Goal: Find contact information: Find contact information

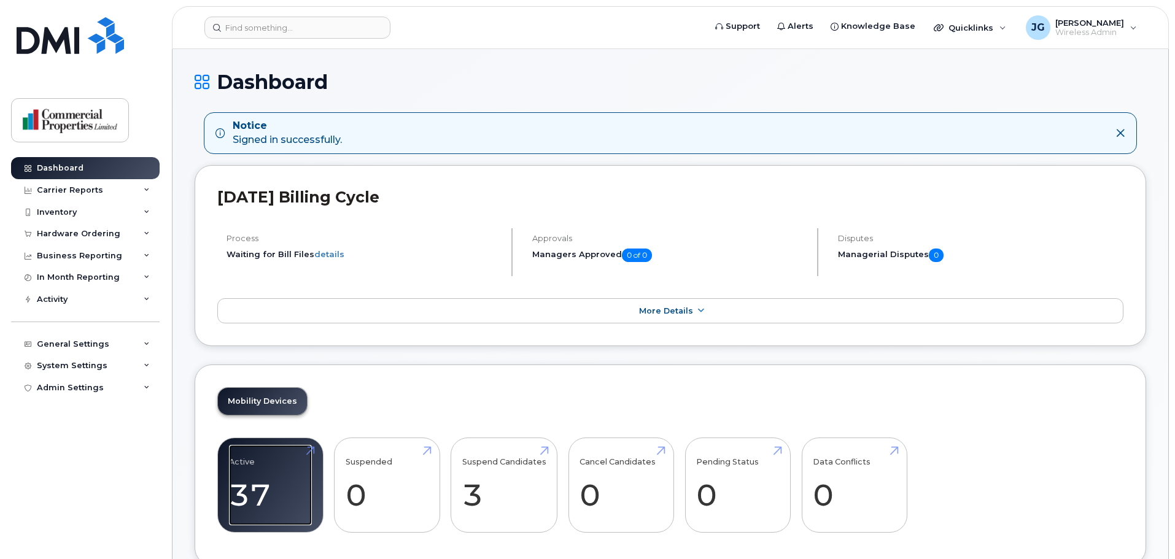
click at [239, 469] on link "Active 37 12%" at bounding box center [270, 485] width 83 height 81
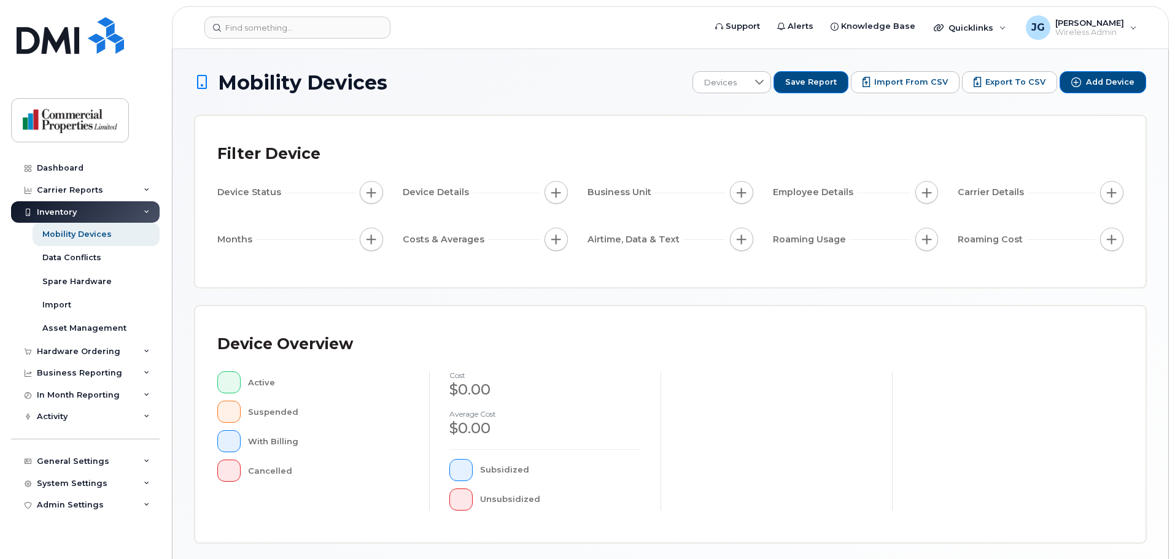
scroll to position [285, 0]
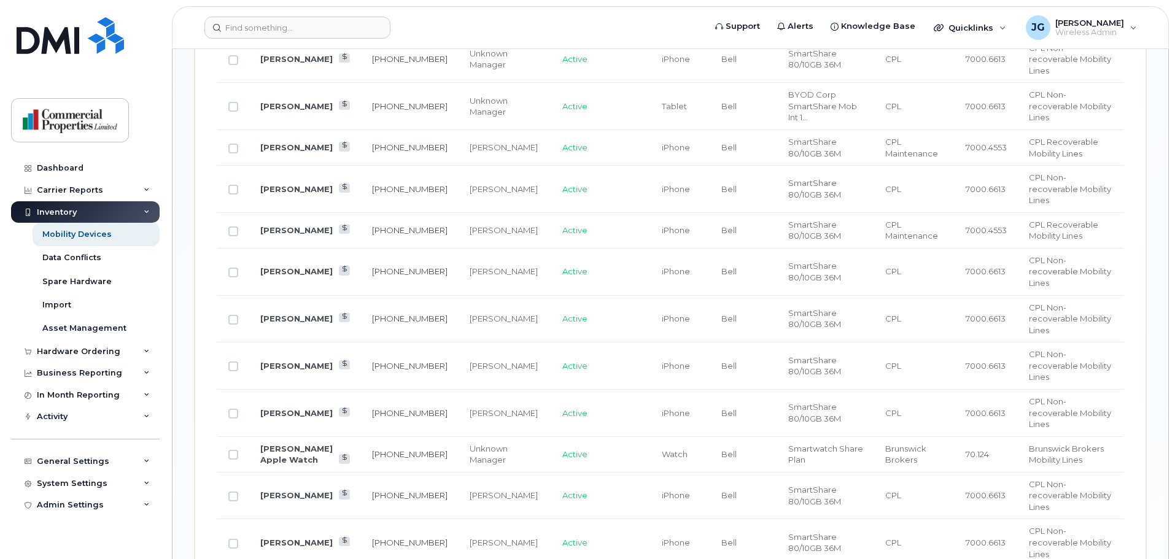
click at [470, 443] on div "Unknown Manager" at bounding box center [505, 454] width 70 height 23
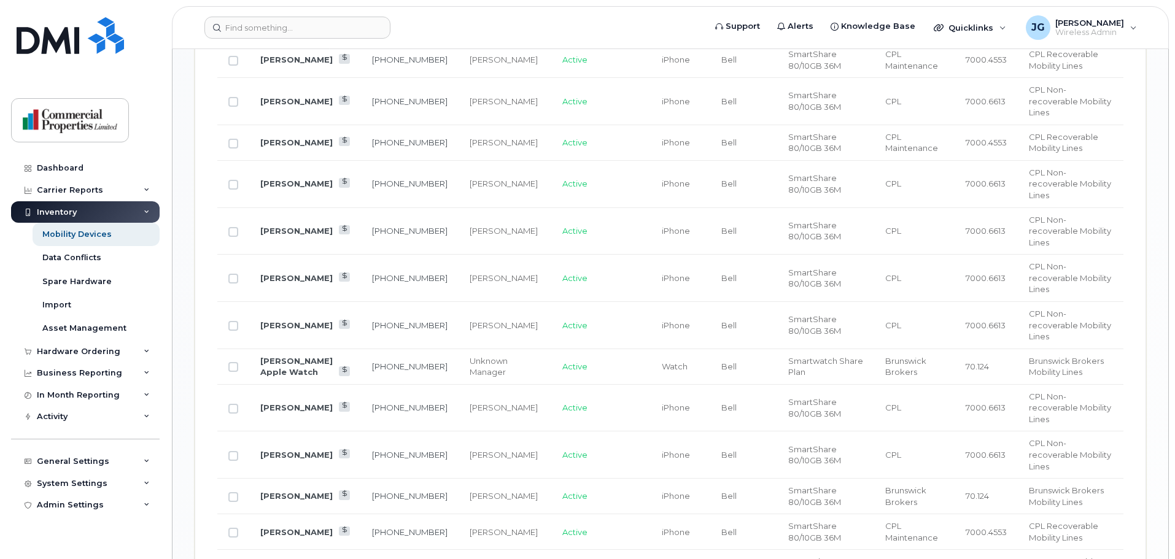
scroll to position [1067, 0]
drag, startPoint x: 391, startPoint y: 166, endPoint x: 355, endPoint y: 151, distance: 38.5
click at [361, 256] on td "506-343-2969" at bounding box center [410, 279] width 98 height 47
copy link "506-343-2969"
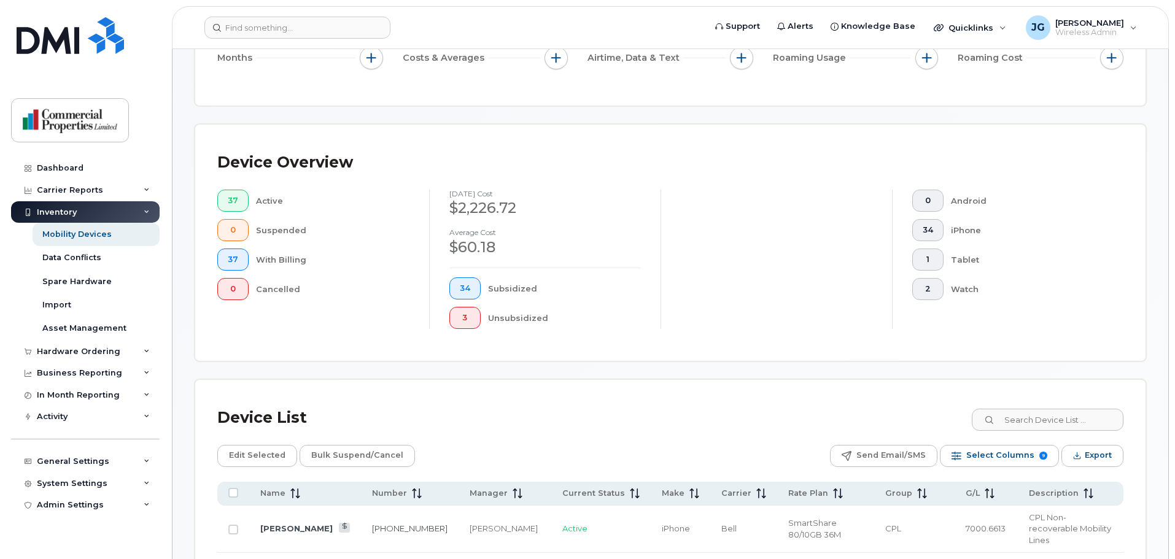
scroll to position [0, 0]
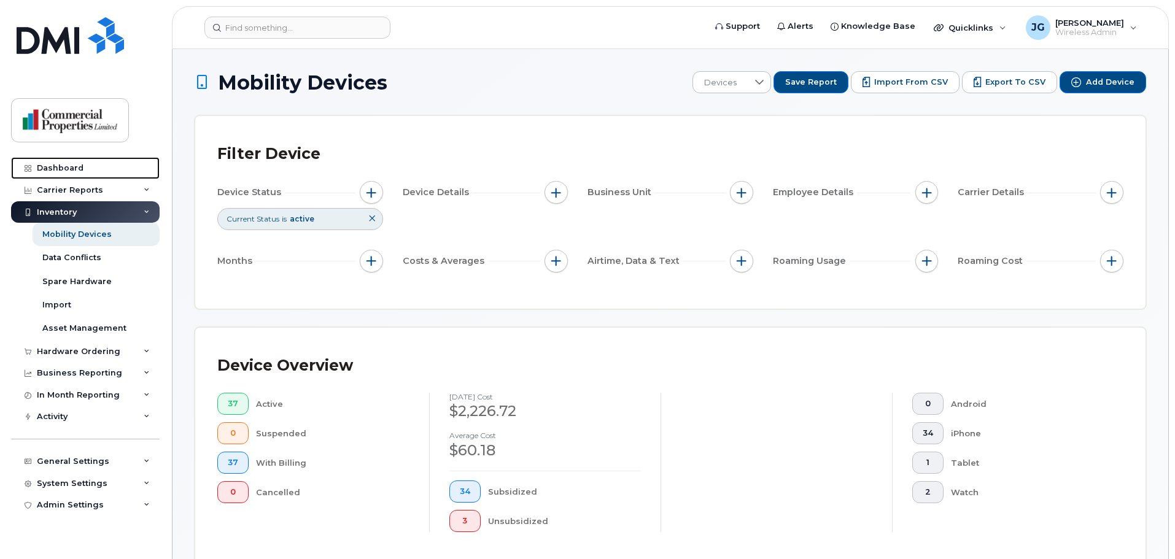
click at [87, 164] on link "Dashboard" at bounding box center [85, 168] width 149 height 22
